Goal: Information Seeking & Learning: Find specific fact

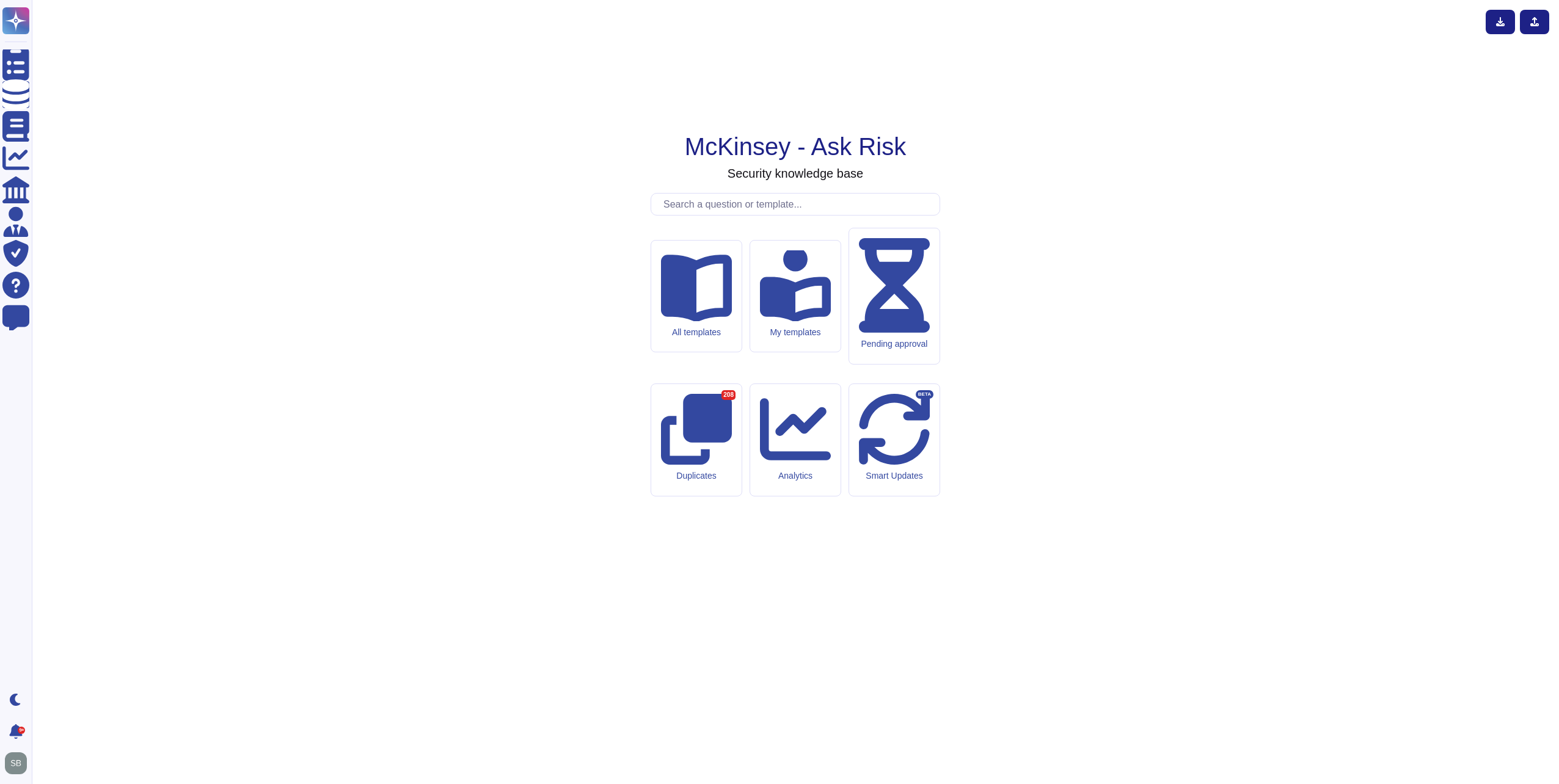
click at [767, 215] on input "text" at bounding box center [798, 204] width 282 height 21
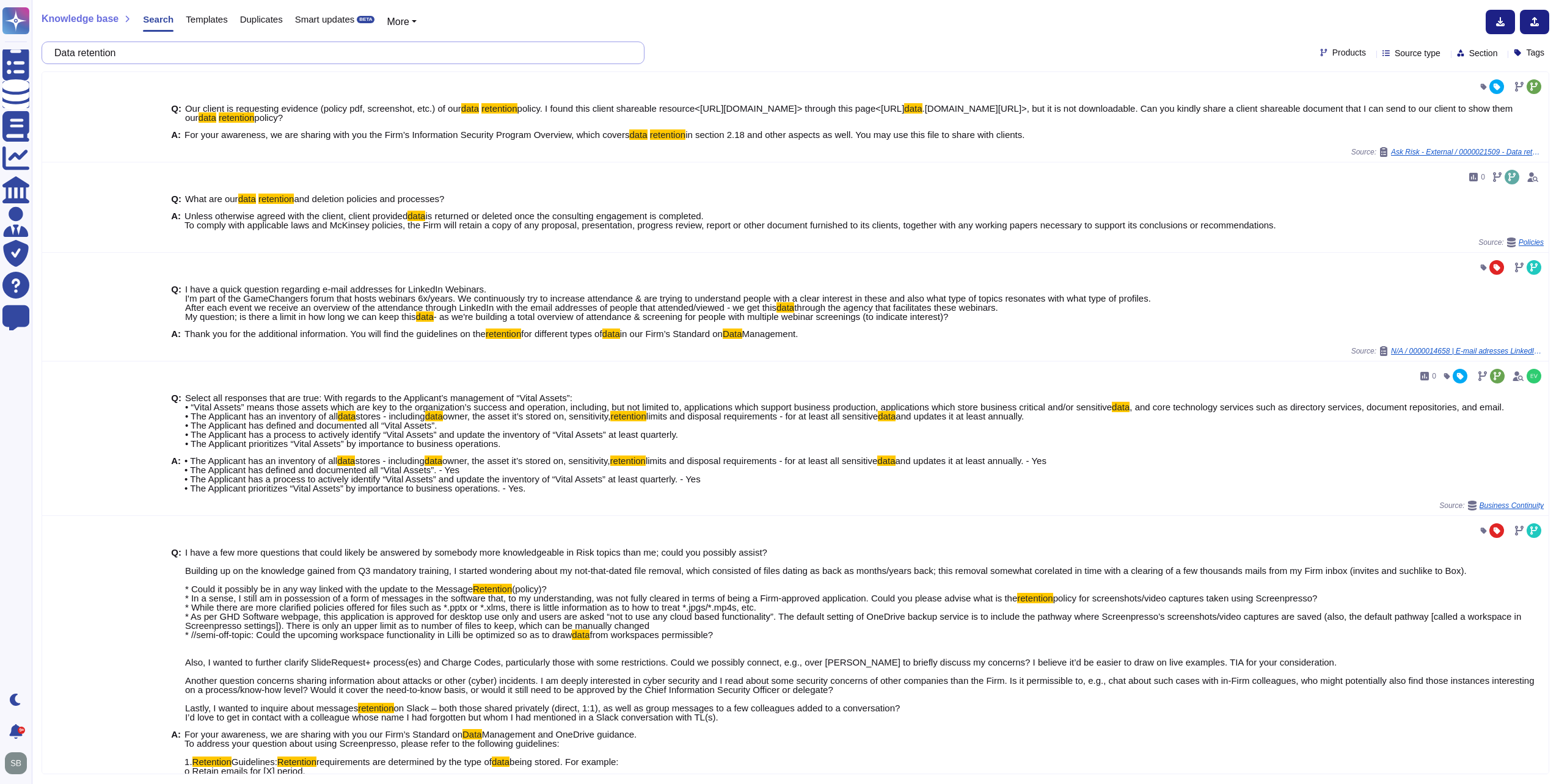
drag, startPoint x: 89, startPoint y: 55, endPoint x: 45, endPoint y: 51, distance: 44.2
click at [45, 51] on div "Data retention" at bounding box center [343, 53] width 603 height 22
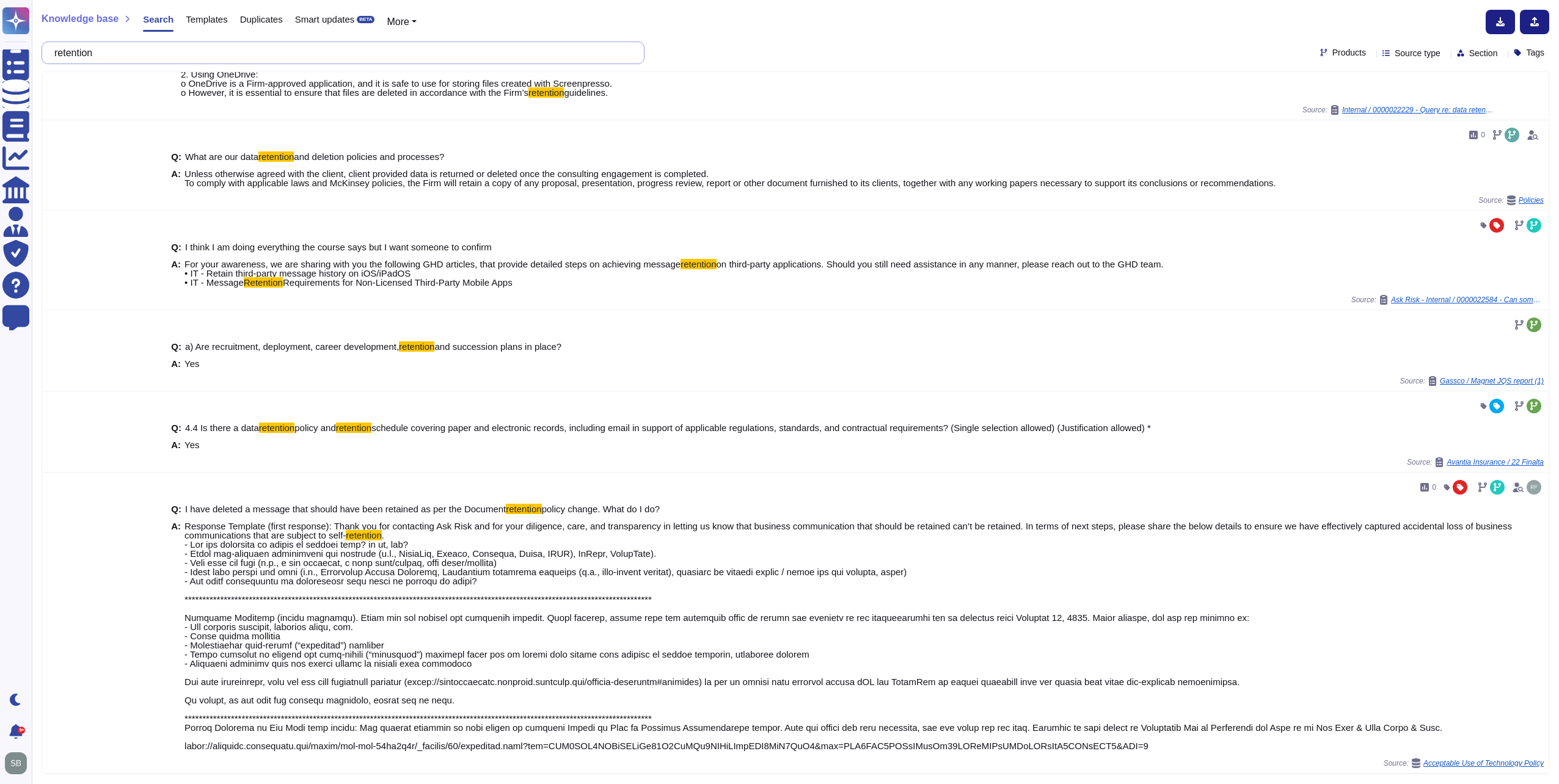
scroll to position [473, 0]
type input "retention"
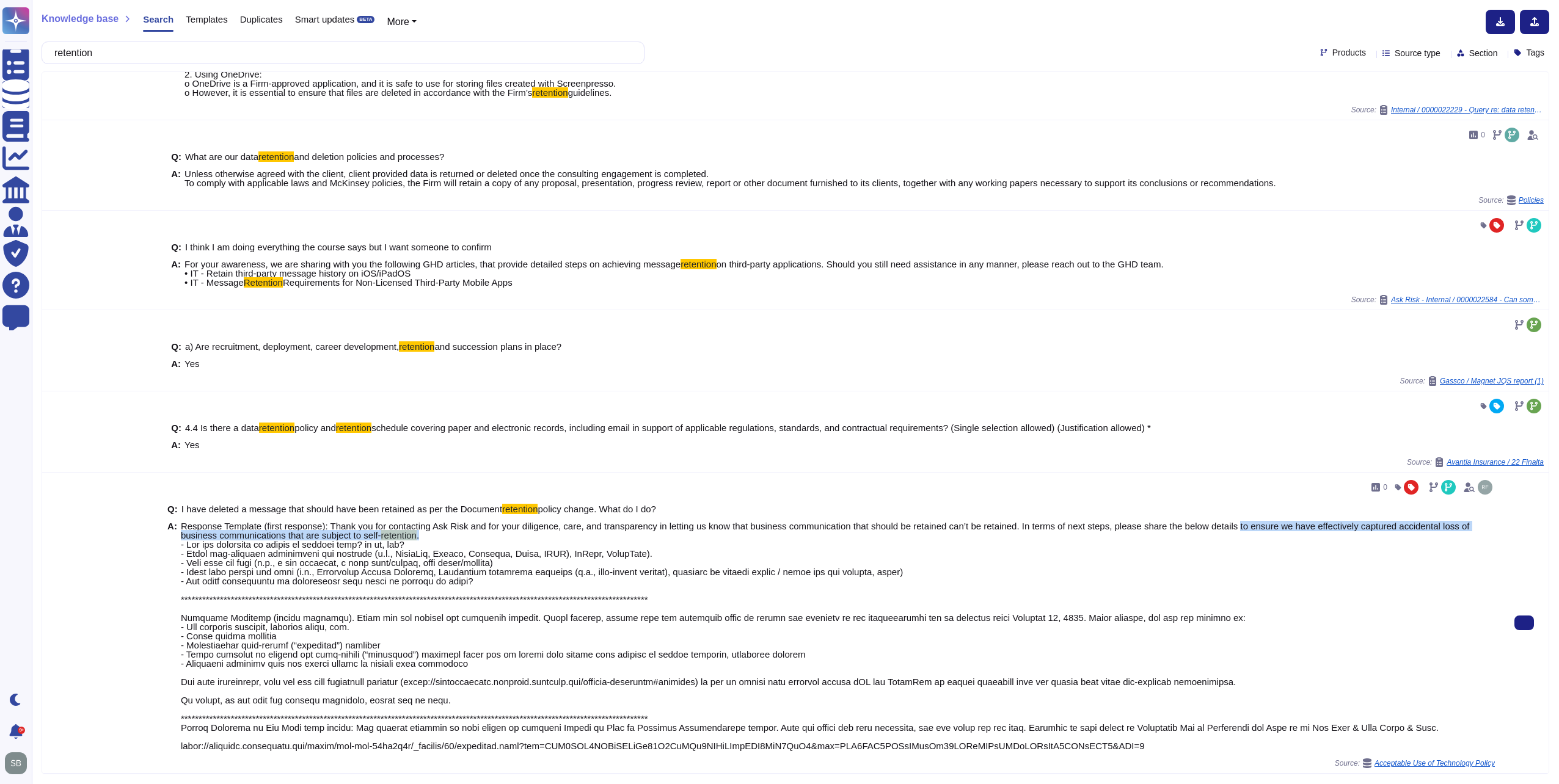
drag, startPoint x: 1228, startPoint y: 528, endPoint x: 426, endPoint y: 536, distance: 802.0
click at [426, 536] on span "Response Template (first response): Thank you for contacting Ask Risk and for y…" at bounding box center [837, 635] width 1314 height 229
copy span "to ensure we have effectively captured accidental loss of business communicatio…"
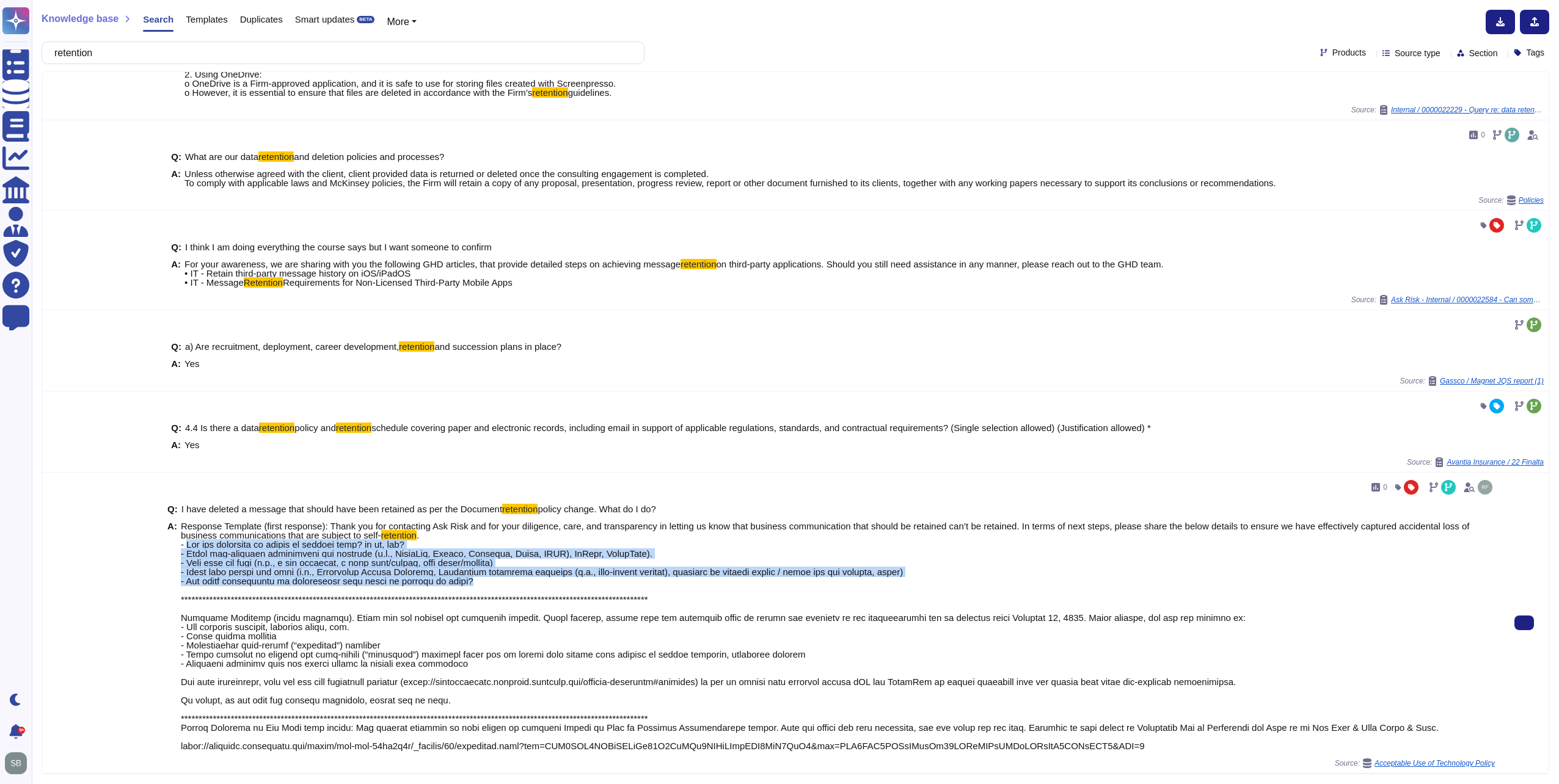
drag, startPoint x: 480, startPoint y: 582, endPoint x: 185, endPoint y: 547, distance: 297.1
click at [185, 547] on span "Response Template (first response): Thank you for contacting Ask Risk and for y…" at bounding box center [837, 635] width 1314 height 229
copy span "Are you reporting on behalf of someone else? if so, who? - Which non-approved a…"
